Goal: Task Accomplishment & Management: Manage account settings

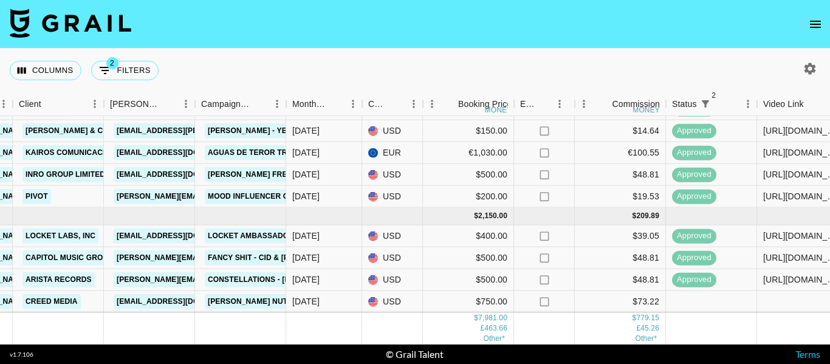
scroll to position [437, 389]
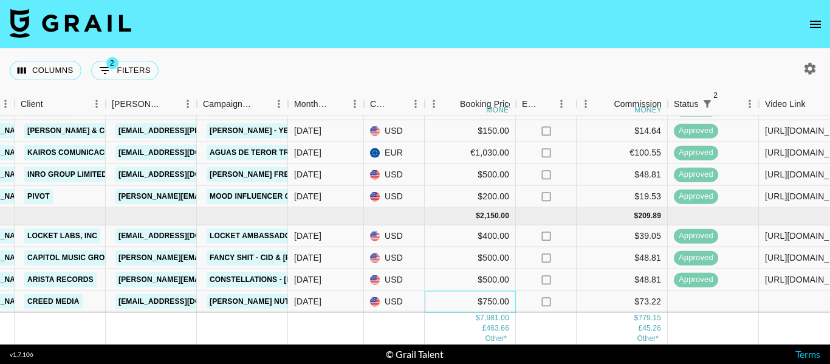
click at [493, 299] on div "$750.00" at bounding box center [470, 302] width 91 height 22
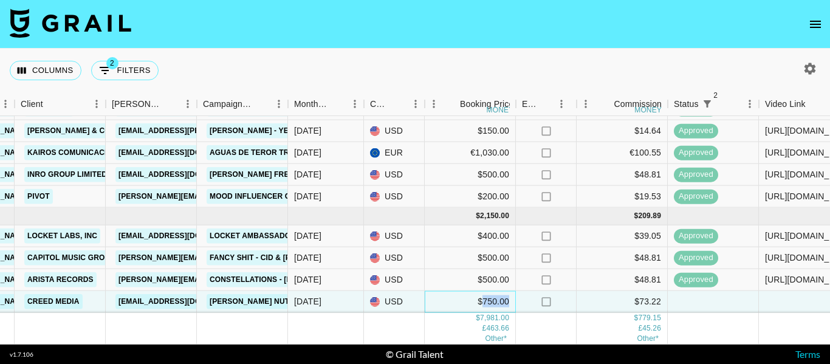
click at [493, 299] on div "$750.00" at bounding box center [470, 302] width 91 height 22
click at [490, 296] on input "750" at bounding box center [469, 301] width 89 height 10
type input "712.5"
click at [603, 296] on div "$73.22" at bounding box center [621, 302] width 91 height 22
click at [504, 293] on div "$712.50" at bounding box center [470, 302] width 91 height 22
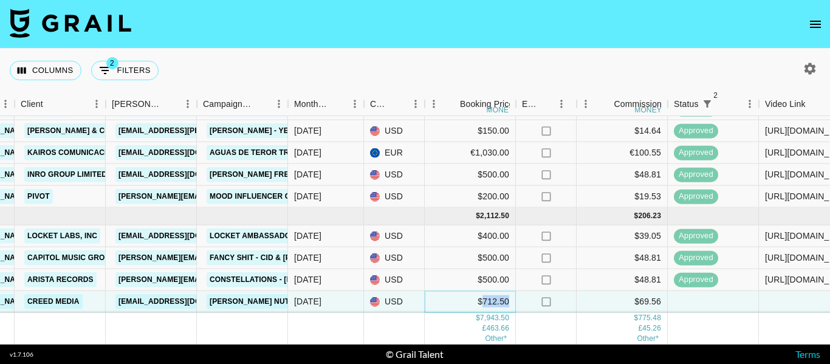
click at [504, 293] on div "$712.50" at bounding box center [470, 302] width 91 height 22
click at [504, 296] on input "711.5" at bounding box center [469, 301] width 89 height 10
drag, startPoint x: 460, startPoint y: 293, endPoint x: 418, endPoint y: 284, distance: 43.4
click at [418, 291] on div "rec7C5Bf54vMqGyb9 manihamalikkk diane.salazar@grail-talent.com Creed media zoe@…" at bounding box center [619, 302] width 2017 height 22
type input "5"
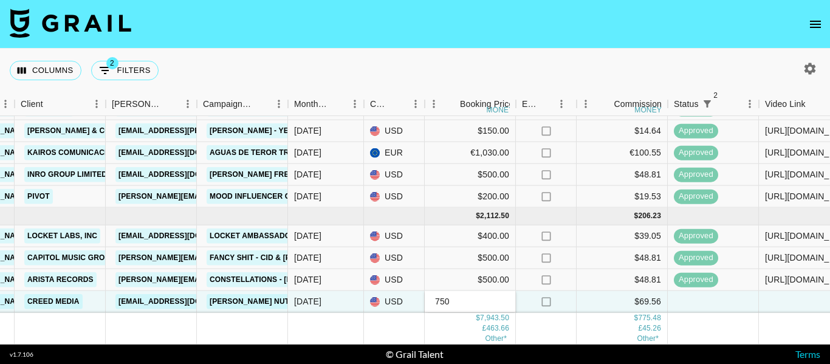
type input "750"
click at [587, 300] on div "$69.56" at bounding box center [621, 302] width 91 height 22
click at [487, 291] on div "$750.00" at bounding box center [470, 302] width 91 height 22
click at [487, 296] on input "750" at bounding box center [469, 301] width 89 height 10
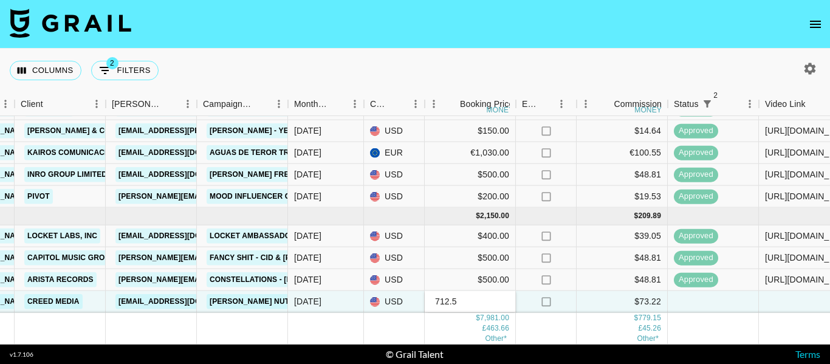
type input "712.5"
click at [592, 292] on div "$73.22" at bounding box center [621, 302] width 91 height 22
click at [709, 298] on div at bounding box center [713, 302] width 91 height 22
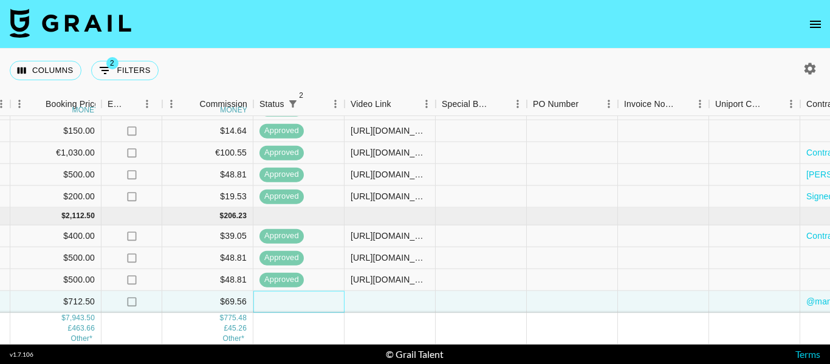
scroll to position [437, 834]
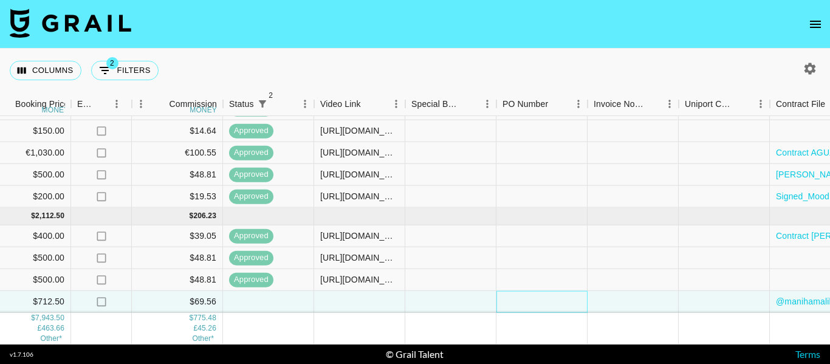
click at [515, 293] on div at bounding box center [541, 302] width 91 height 22
click at [506, 296] on input "n468B8k" at bounding box center [541, 301] width 89 height 10
type input "n468B8k"
click at [626, 296] on div at bounding box center [632, 302] width 91 height 22
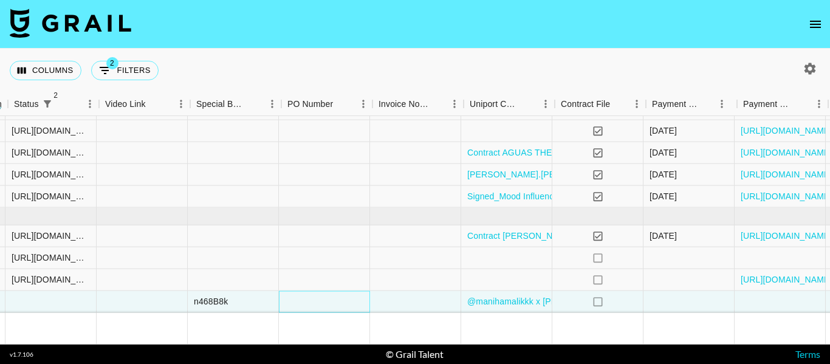
scroll to position [437, 1196]
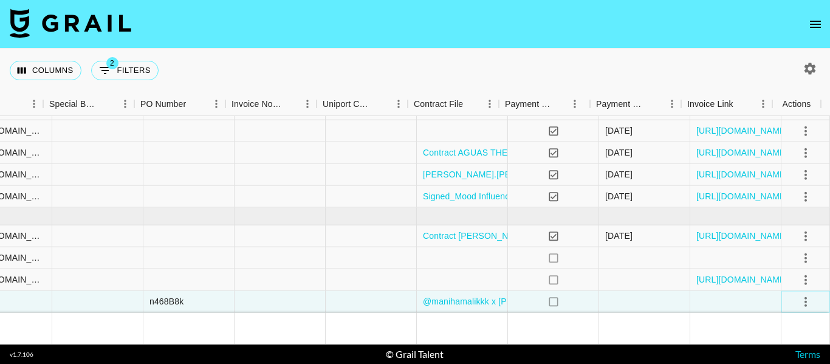
click at [798, 294] on icon "select merge strategy" at bounding box center [805, 301] width 15 height 15
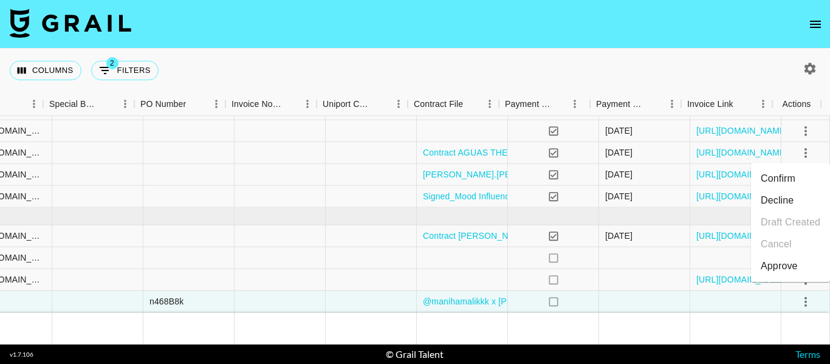
click at [772, 176] on li "Confirm" at bounding box center [790, 179] width 79 height 22
click at [790, 225] on li "Draft Created" at bounding box center [790, 222] width 79 height 22
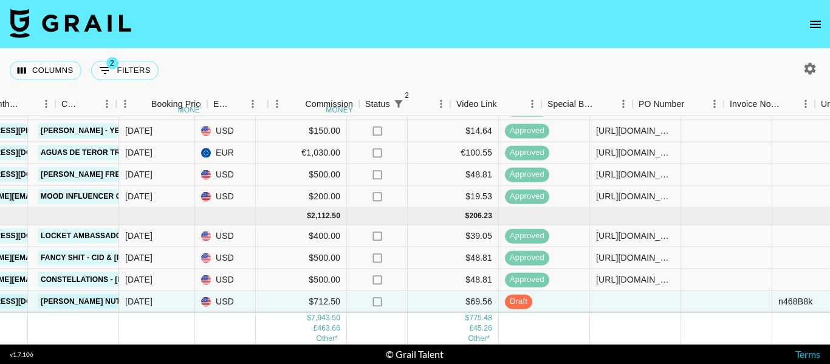
scroll to position [437, 723]
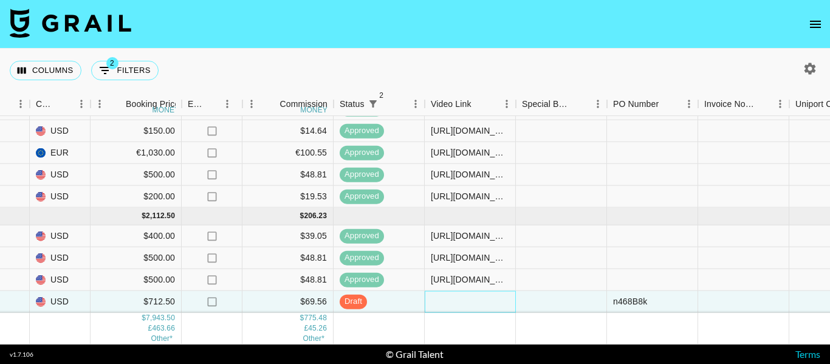
click at [450, 291] on div at bounding box center [470, 302] width 91 height 22
type input "https://www.tiktok.com/@manihamalikkk/video/7557073153252412686?is_from_webapp=…"
click at [564, 298] on div at bounding box center [561, 302] width 91 height 22
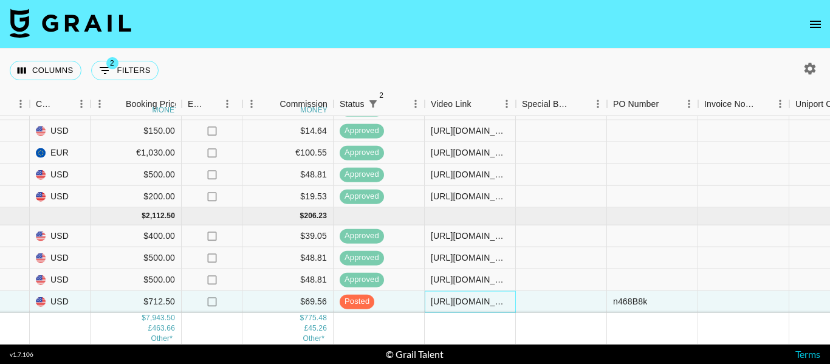
click at [477, 295] on div "https://www.tiktok.com/@manihamalikkk/video/7557073153252412686?is_from_webapp=…" at bounding box center [470, 301] width 78 height 12
click at [477, 296] on input "https://www.tiktok.com/@manihamalikkk/video/7557073153252412686?is_from_webapp=…" at bounding box center [469, 301] width 89 height 10
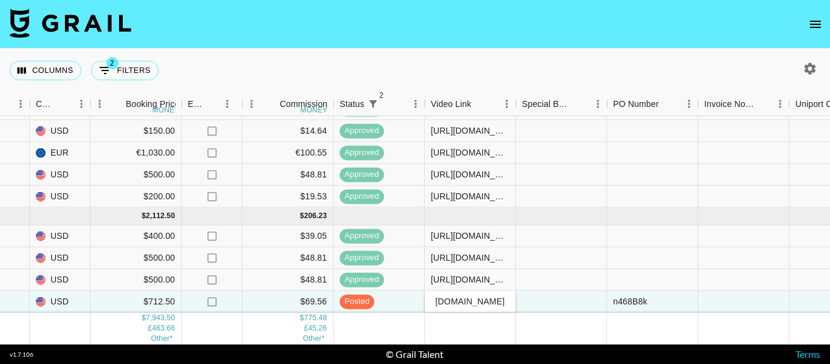
click at [477, 296] on input "https://www.tiktok.com/@manihamalikkk/video/7557073153252412686?is_from_webapp=…" at bounding box center [469, 301] width 89 height 10
click at [579, 298] on div at bounding box center [561, 302] width 91 height 22
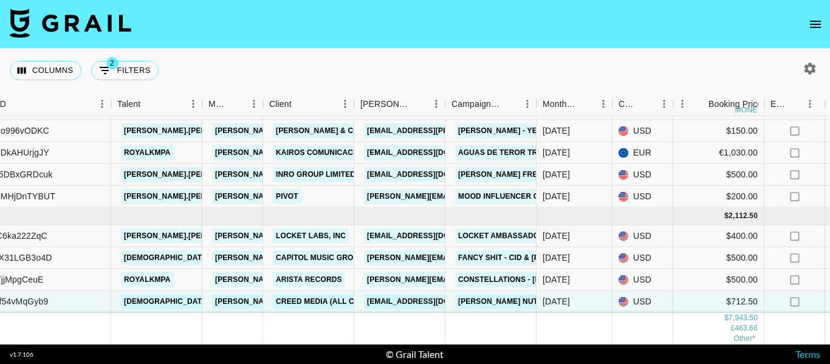
scroll to position [437, 135]
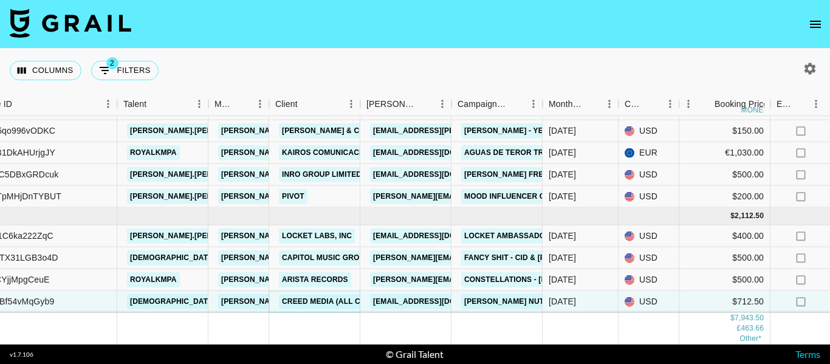
click at [315, 294] on link "Creed Media (All Campaigns)" at bounding box center [342, 301] width 126 height 15
click at [412, 295] on link "zoe@creedmedia.com" at bounding box center [438, 301] width 136 height 15
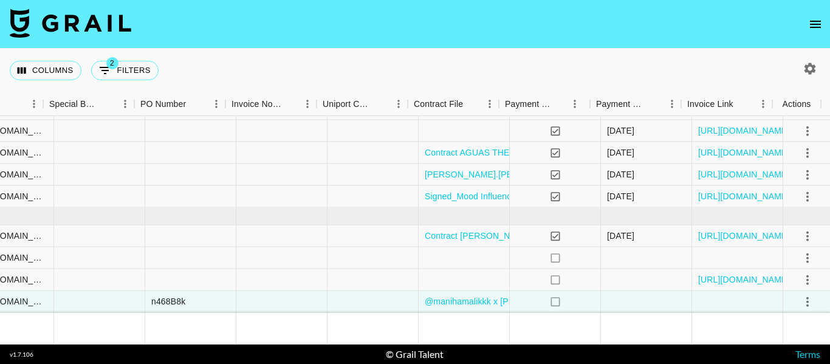
scroll to position [437, 1196]
click at [801, 294] on icon "select merge strategy" at bounding box center [805, 301] width 15 height 15
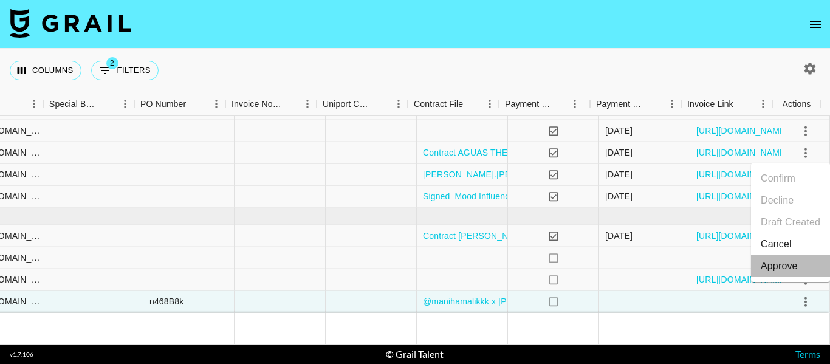
click at [791, 266] on div "Approve" at bounding box center [779, 266] width 37 height 15
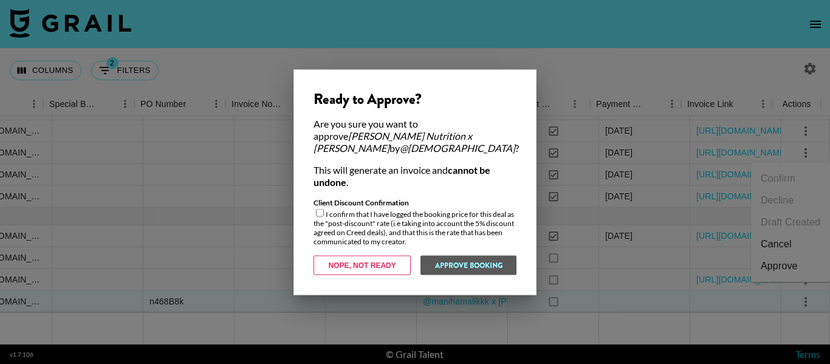
click at [323, 208] on input "checkbox" at bounding box center [320, 212] width 8 height 8
checkbox input "true"
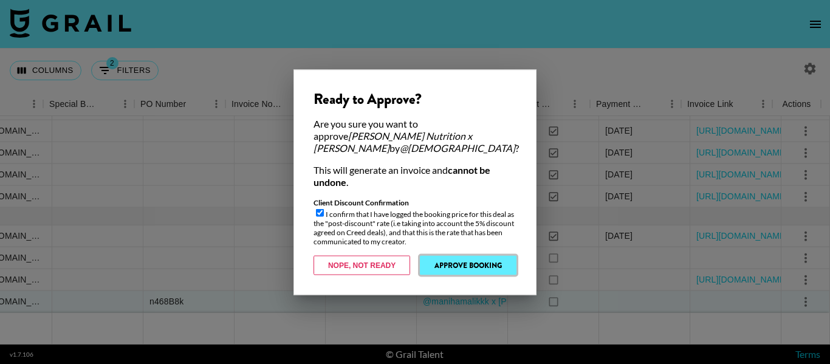
click at [502, 262] on button "Approve Booking" at bounding box center [468, 264] width 97 height 19
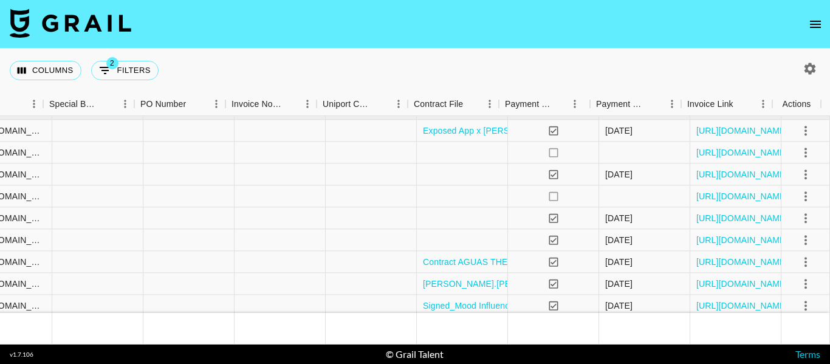
scroll to position [316, 1196]
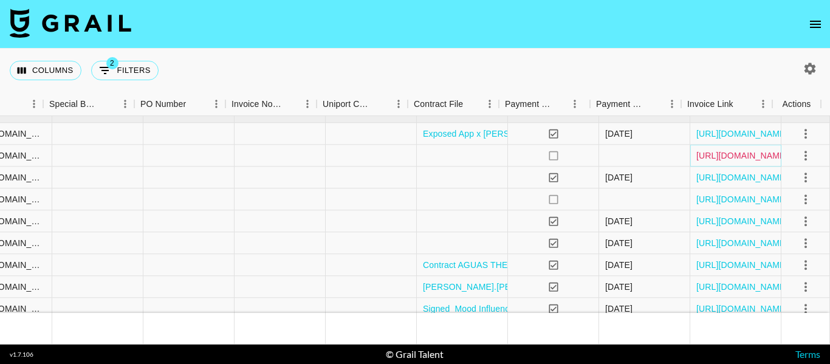
click at [722, 156] on link "https://in.xero.com/4HHIioDNkQiAy5l2NGk6jBKEcC1Y1RLt0Z1AUKUn" at bounding box center [742, 155] width 92 height 12
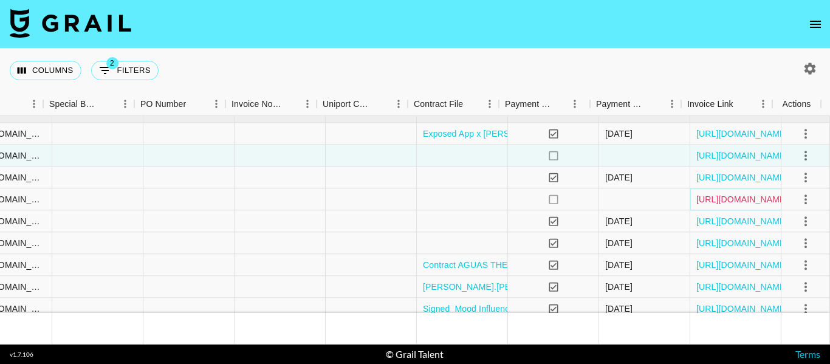
click at [734, 200] on link "https://in.xero.com/5LHEXGmgn0yYAs9YISr8sMAik50j4ID1ckSFJGM2" at bounding box center [742, 199] width 92 height 12
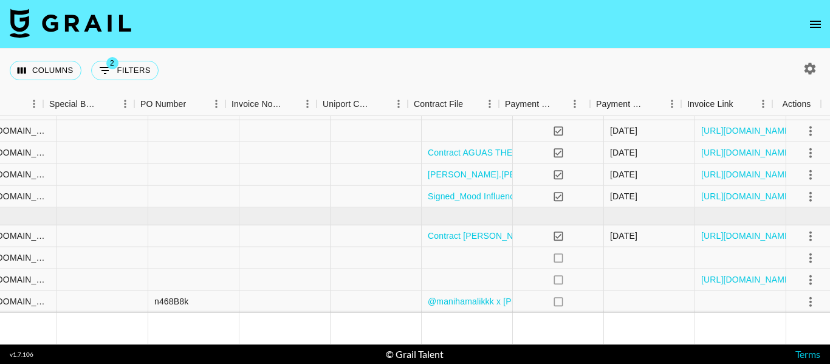
scroll to position [437, 1196]
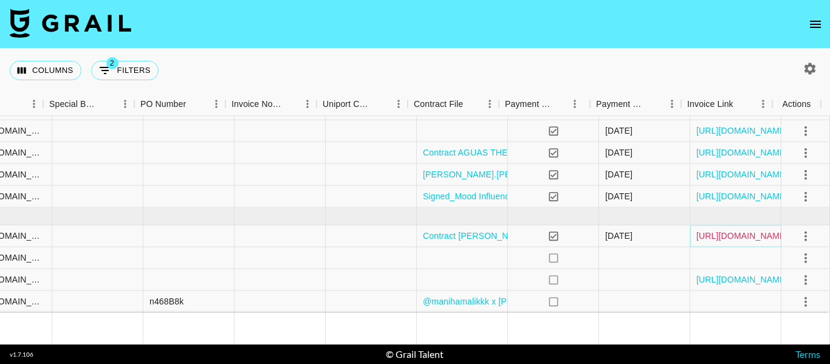
click at [729, 231] on link "https://in.xero.com/jZHDEPPftkHnH5R3Qh3fnugrMYKT48ecqpcsSTAw" at bounding box center [742, 236] width 92 height 12
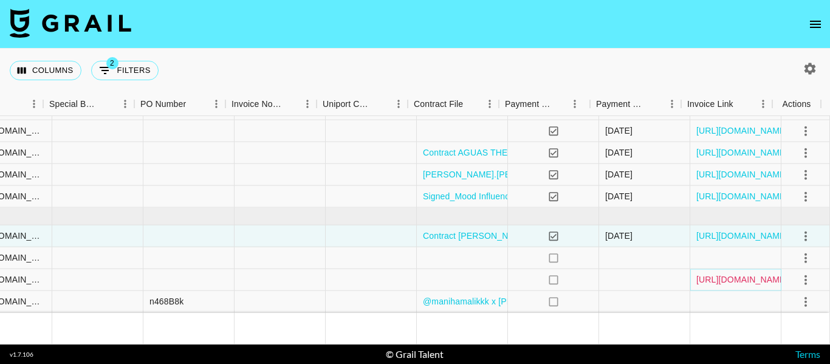
click at [725, 273] on link "https://in.xero.com/xsDOlhLCgeXnSDBlxAgAfkDKvM9JbGQeLt97zEwT" at bounding box center [742, 279] width 92 height 12
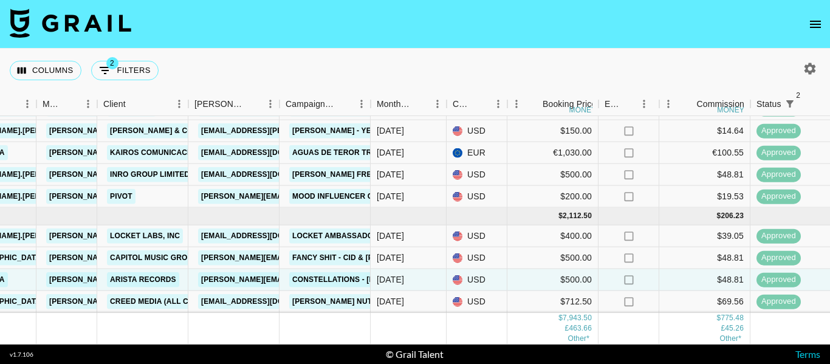
scroll to position [437, 307]
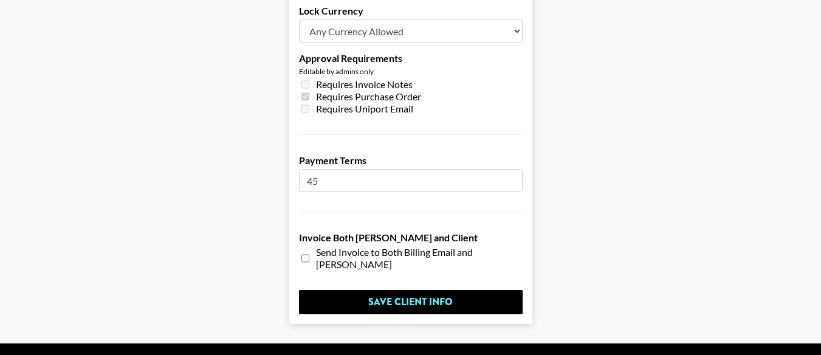
scroll to position [972, 0]
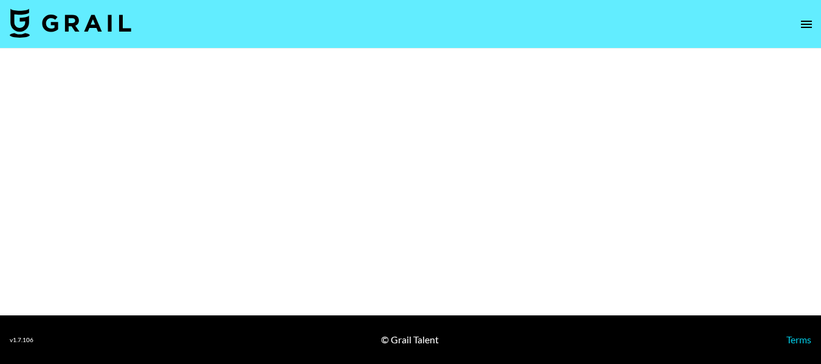
select select "Multi"
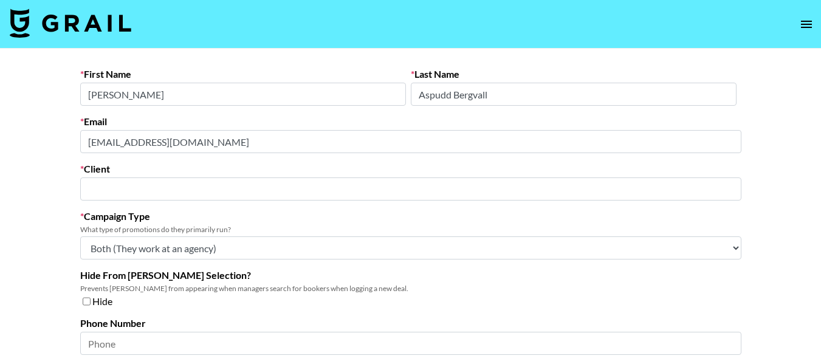
type input "Creed Media (All Campaigns)"
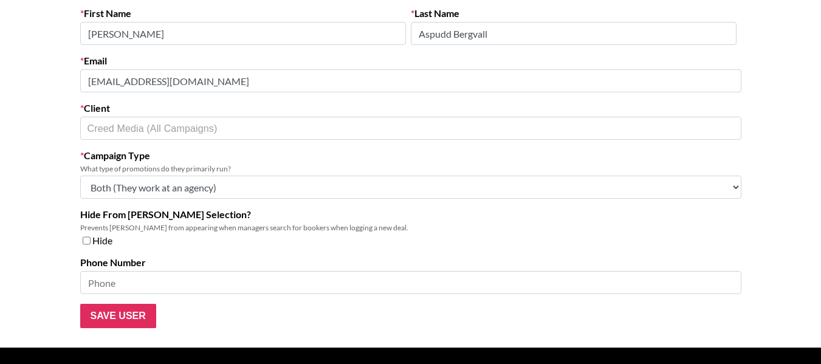
scroll to position [93, 0]
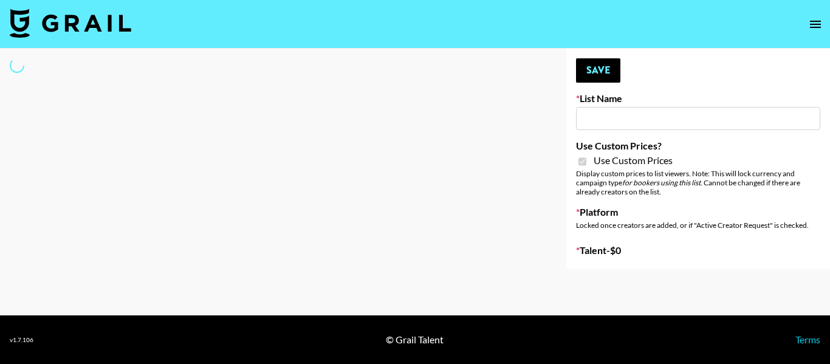
type input "Halovida ([DATE])"
checkbox input "true"
select select "Brand"
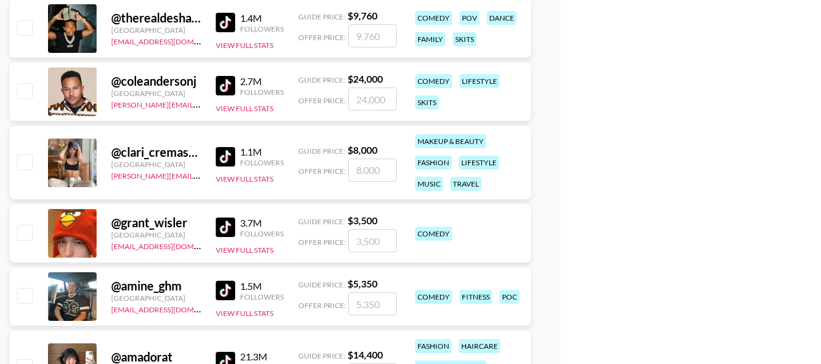
scroll to position [33013, 0]
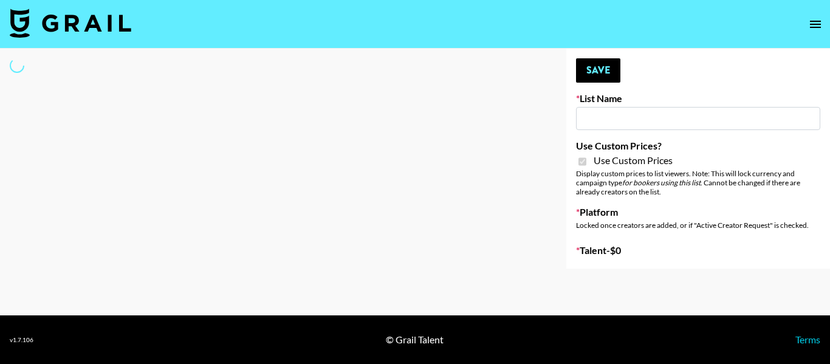
type input "Hily ([DATE])"
checkbox input "true"
select select "Brand"
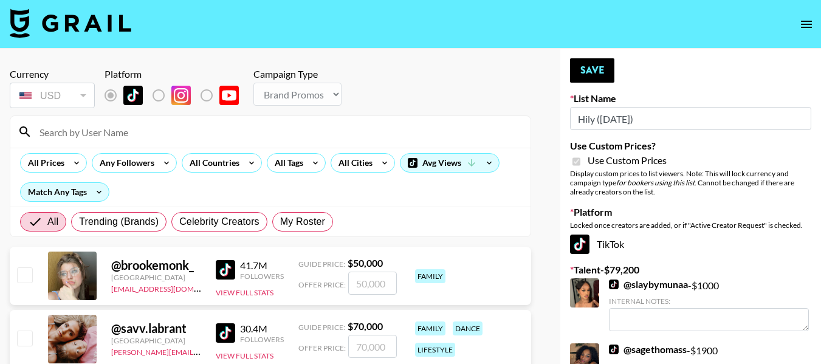
drag, startPoint x: 318, startPoint y: 137, endPoint x: 293, endPoint y: 143, distance: 25.5
click at [318, 137] on input at bounding box center [277, 131] width 491 height 19
type input "jacob.cline"
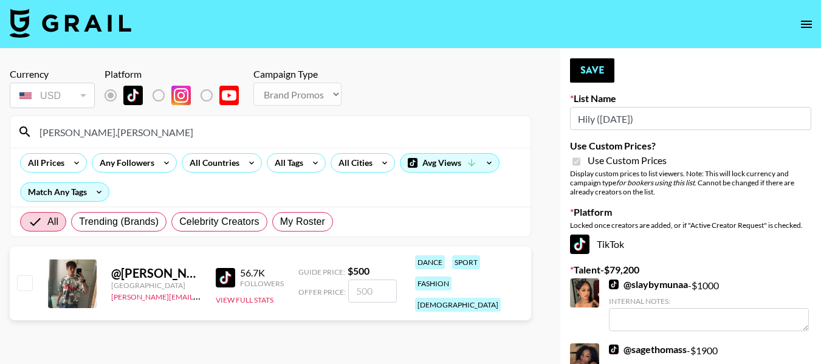
drag, startPoint x: 29, startPoint y: 275, endPoint x: 112, endPoint y: 264, distance: 83.9
click at [29, 275] on input "checkbox" at bounding box center [24, 282] width 15 height 15
checkbox input "true"
type input "500"
click at [597, 68] on button "Save" at bounding box center [592, 70] width 44 height 24
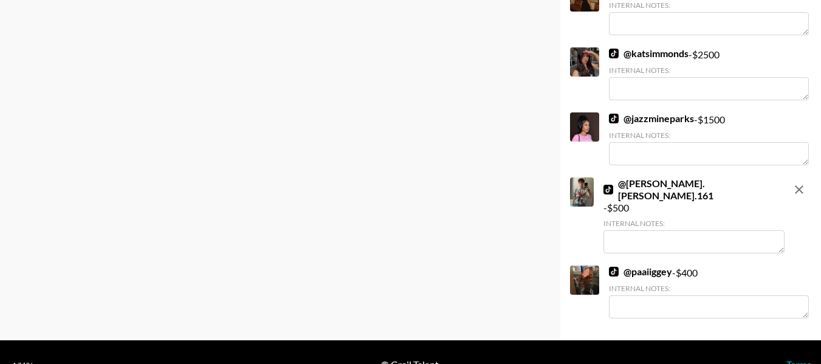
scroll to position [2091, 0]
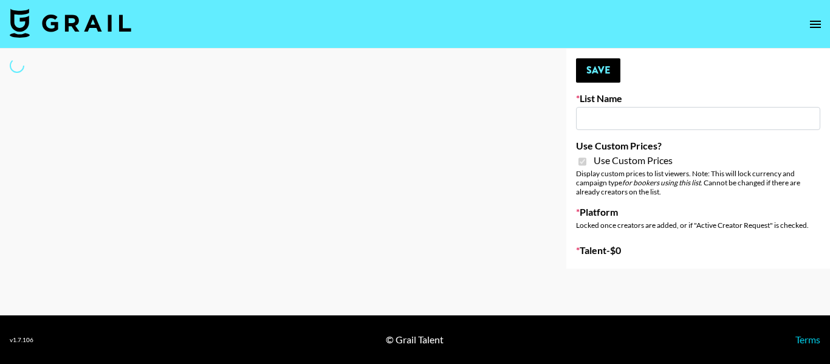
type input "Bumble ([DATE])"
checkbox input "true"
select select "Brand"
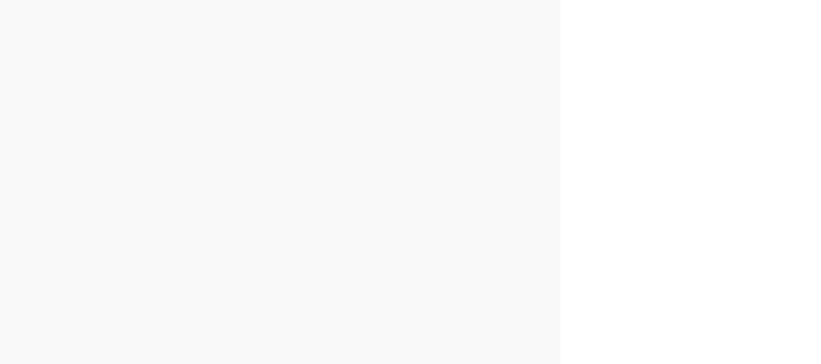
scroll to position [2299, 0]
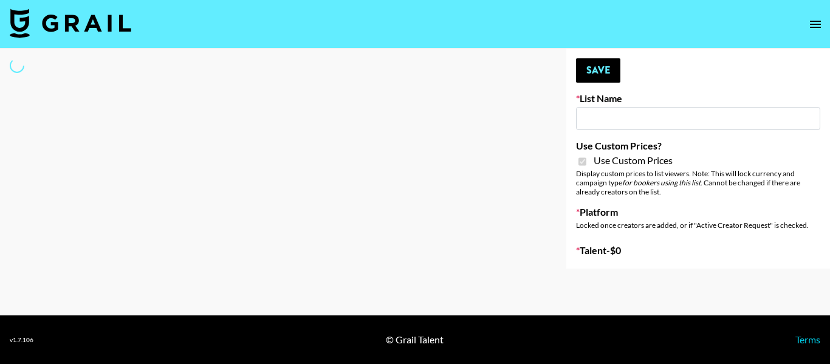
type input "Bumble ([DATE])"
checkbox input "true"
select select "Brand"
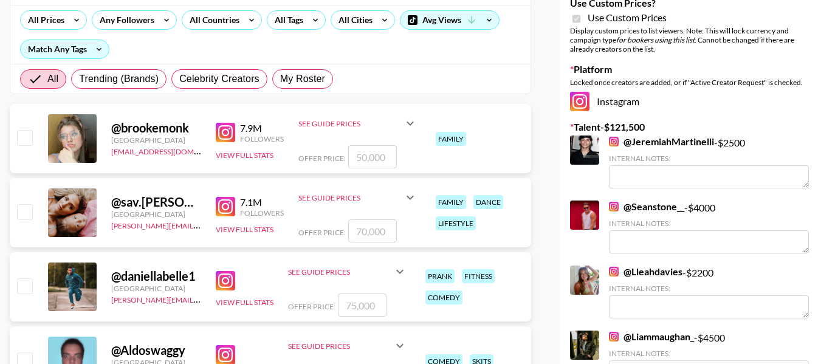
scroll to position [121, 0]
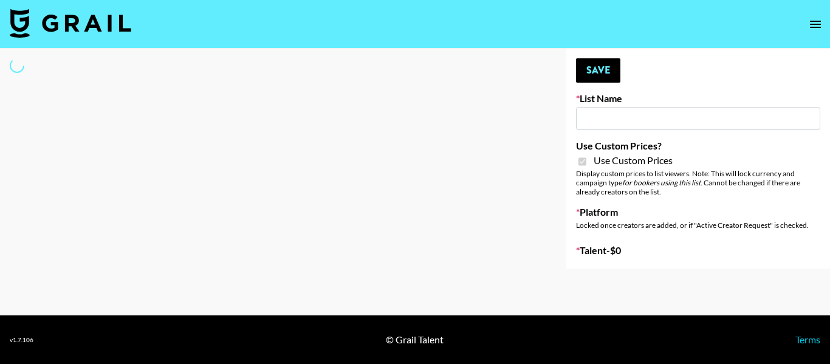
type input "Halovida ([DATE])"
checkbox input "true"
select select "Brand"
